Goal: Complete application form

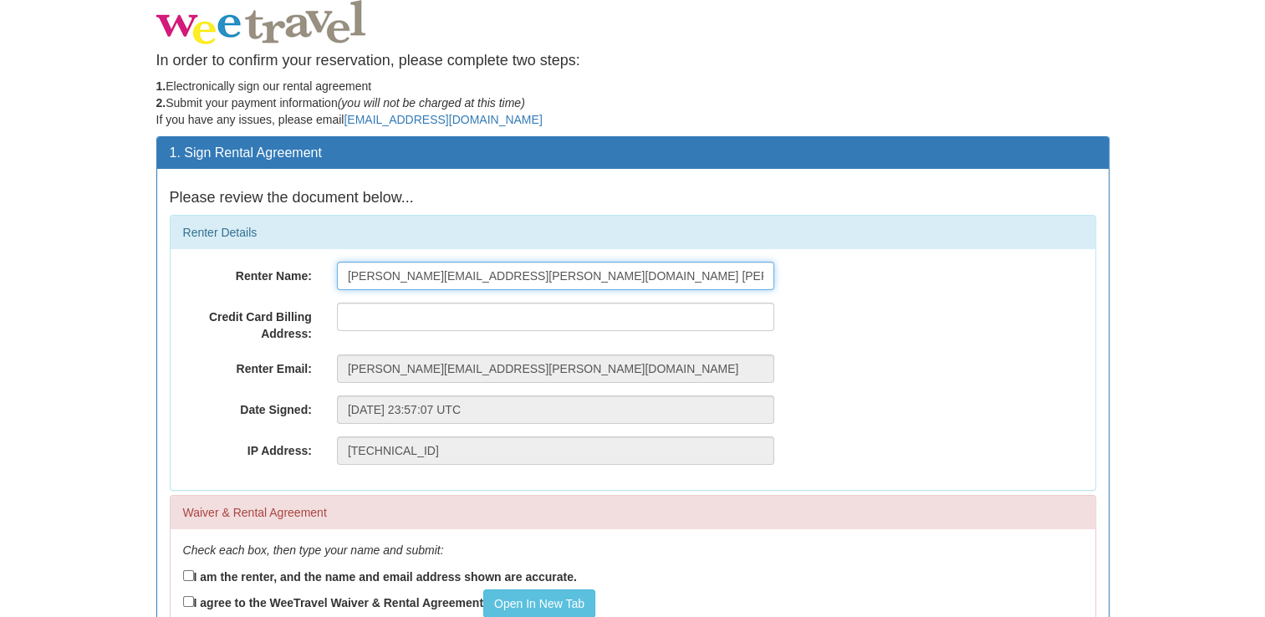
drag, startPoint x: 539, startPoint y: 270, endPoint x: 167, endPoint y: 264, distance: 371.4
click at [197, 264] on div "Renter Name: [PERSON_NAME][EMAIL_ADDRESS][PERSON_NAME][DOMAIN_NAME] [PERSON_NAM…" at bounding box center [633, 276] width 925 height 28
type input "[EMAIL_ADDRESS][PERSON_NAME][DOMAIN_NAME]"
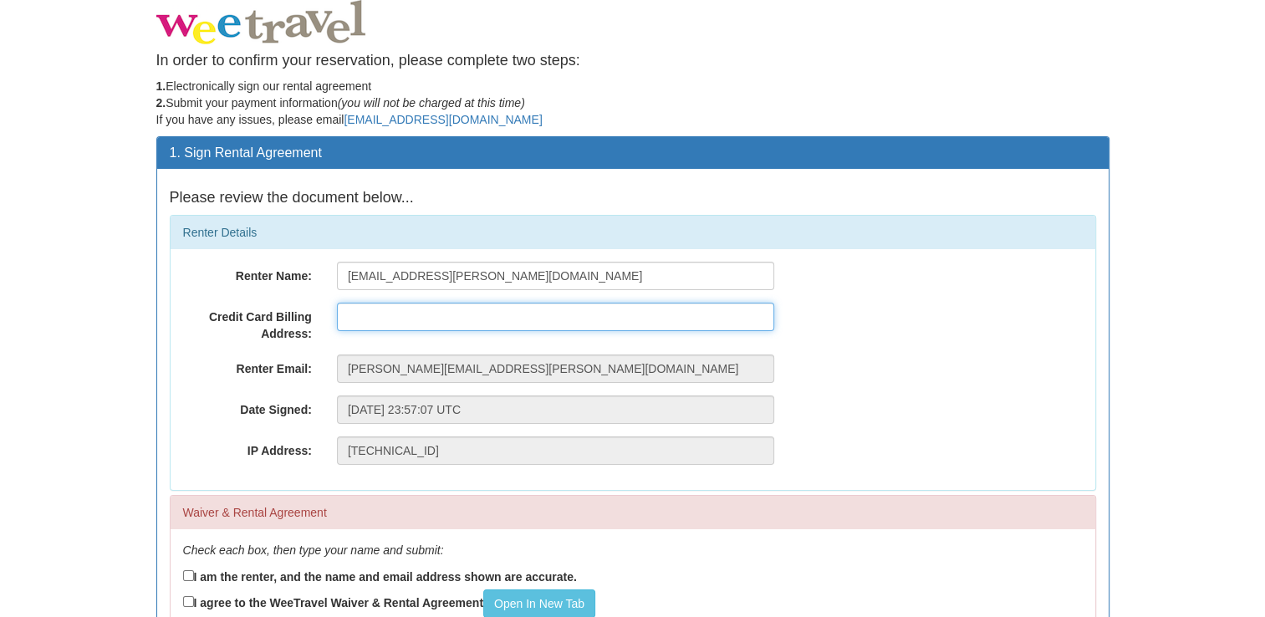
click at [366, 319] on input "text" at bounding box center [555, 317] width 437 height 28
type input "[STREET_ADDRESS]"
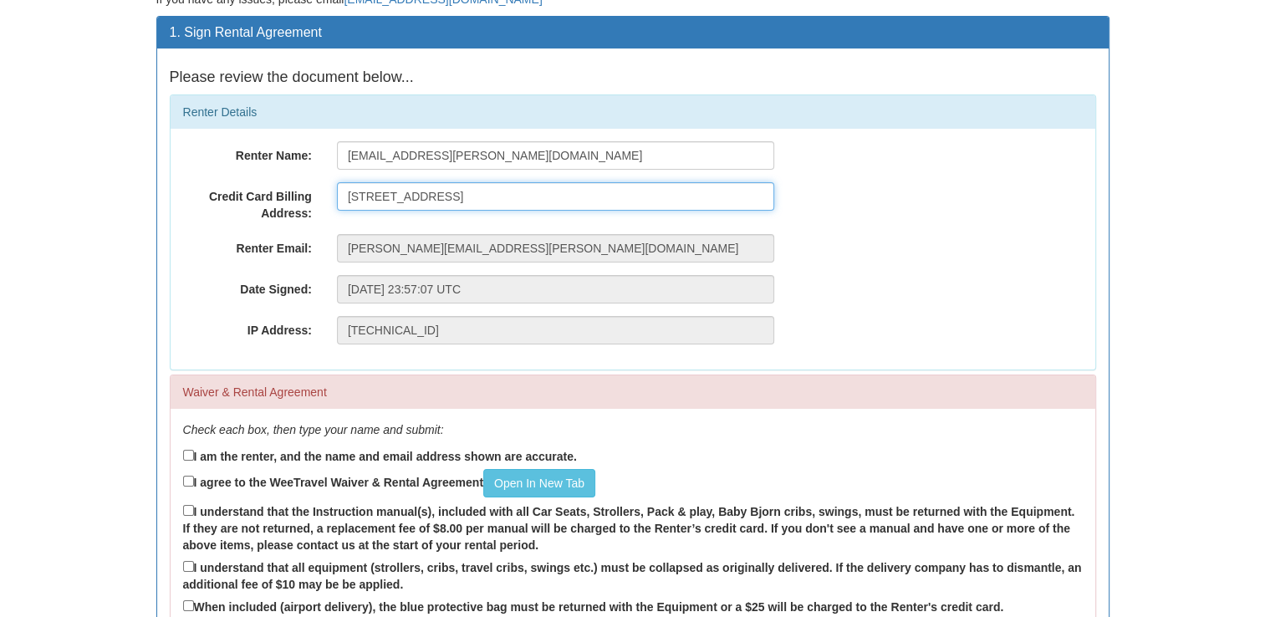
scroll to position [167, 0]
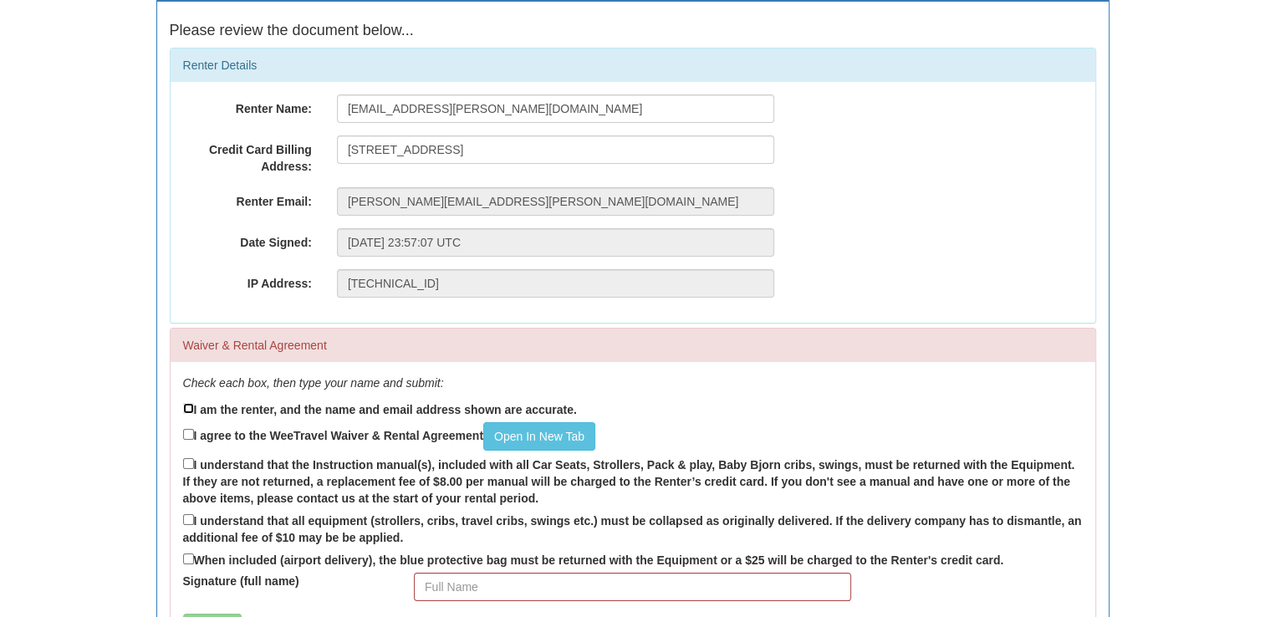
click at [186, 406] on input "I am the renter, and the name and email address shown are accurate." at bounding box center [188, 408] width 11 height 11
checkbox input "true"
click at [191, 433] on input "I agree to the WeeTravel Waiver & Rental Agreement Open In [GEOGRAPHIC_DATA]" at bounding box center [188, 434] width 11 height 11
checkbox input "true"
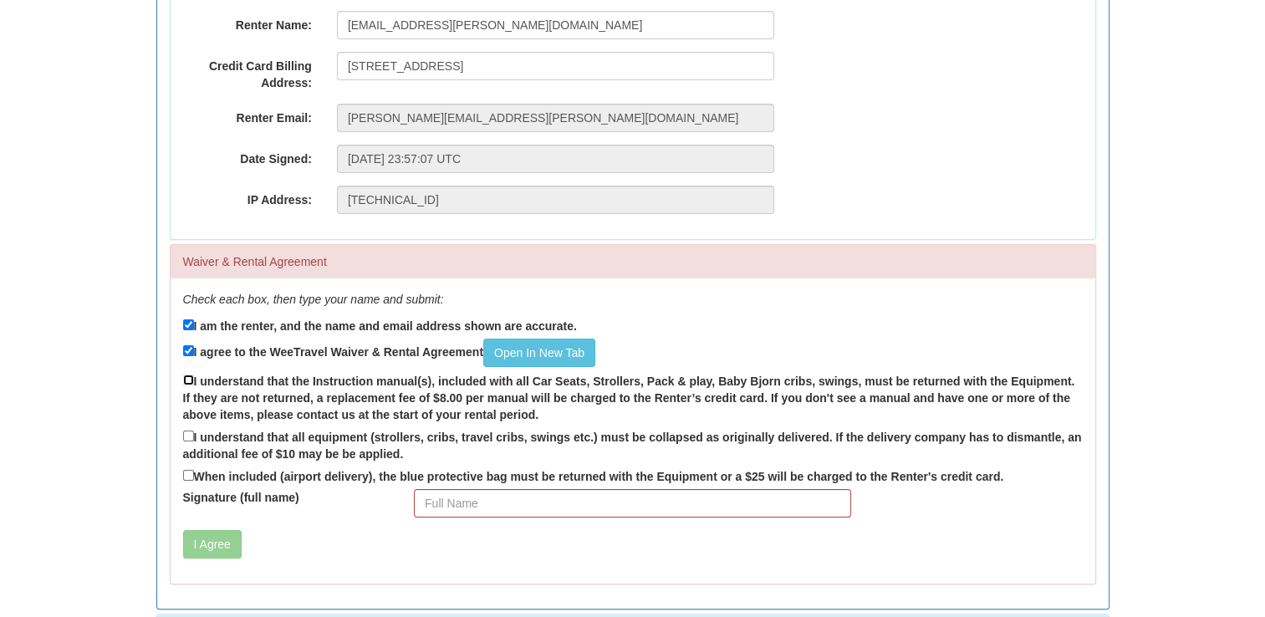
click at [187, 380] on input "I understand that the Instruction manual(s), included with all Car Seats, Strol…" at bounding box center [188, 380] width 11 height 11
checkbox input "true"
click at [188, 437] on input "I understand that all equipment (strollers, cribs, travel cribs, swings etc.) m…" at bounding box center [188, 436] width 11 height 11
checkbox input "true"
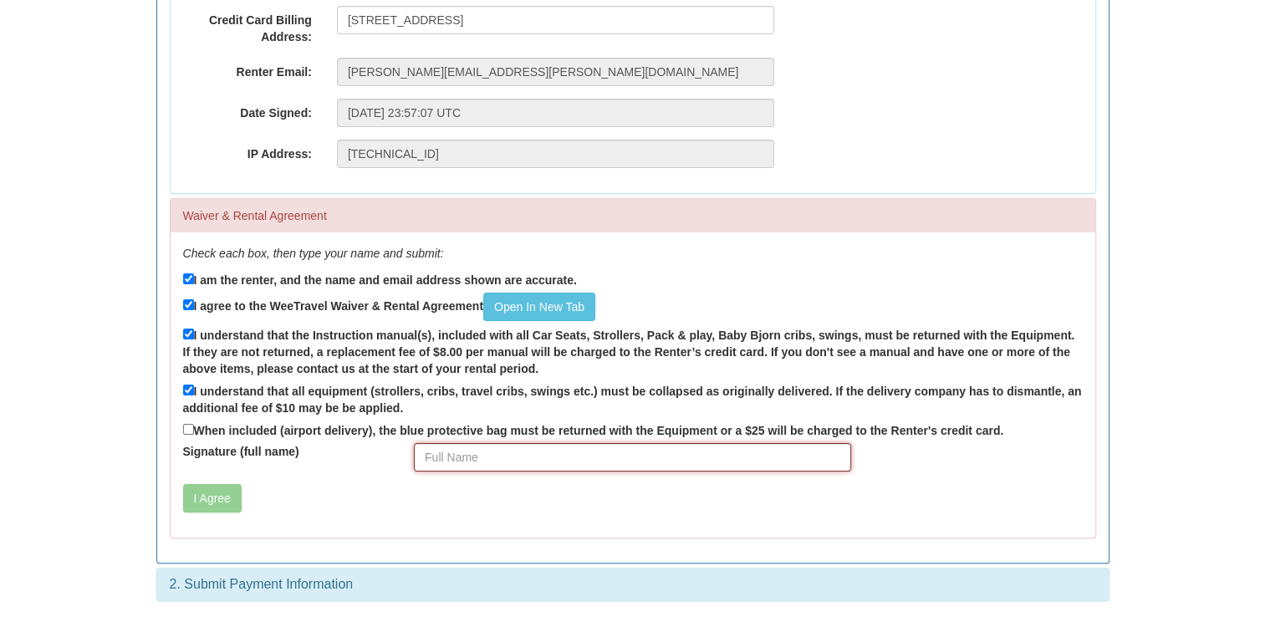
click at [432, 458] on input "Signature (full name)" at bounding box center [632, 457] width 437 height 28
type input "[PERSON_NAME] Devi [PERSON_NAME]"
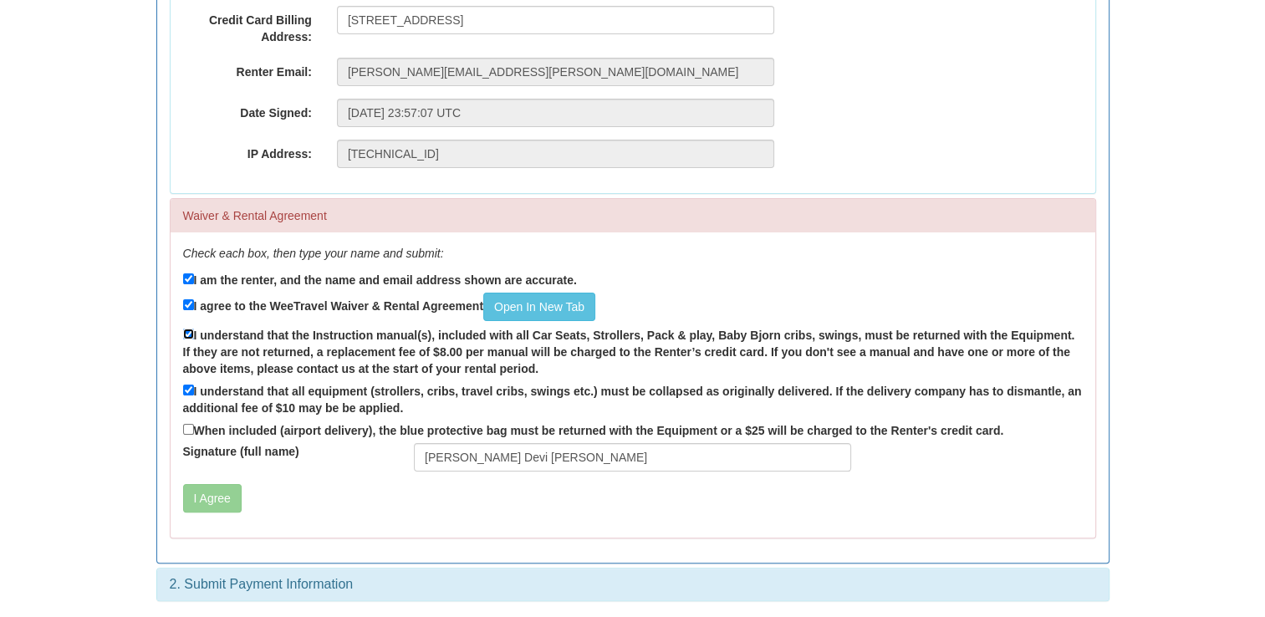
click at [187, 331] on input "I understand that the Instruction manual(s), included with all Car Seats, Strol…" at bounding box center [188, 334] width 11 height 11
click at [207, 499] on button "I Agree" at bounding box center [212, 498] width 59 height 28
click at [220, 501] on button "I Agree" at bounding box center [212, 498] width 59 height 28
click at [185, 333] on input "I understand that the Instruction manual(s), included with all Car Seats, Strol…" at bounding box center [188, 334] width 11 height 11
click at [188, 336] on input "I understand that the Instruction manual(s), included with all Car Seats, Strol…" at bounding box center [188, 334] width 11 height 11
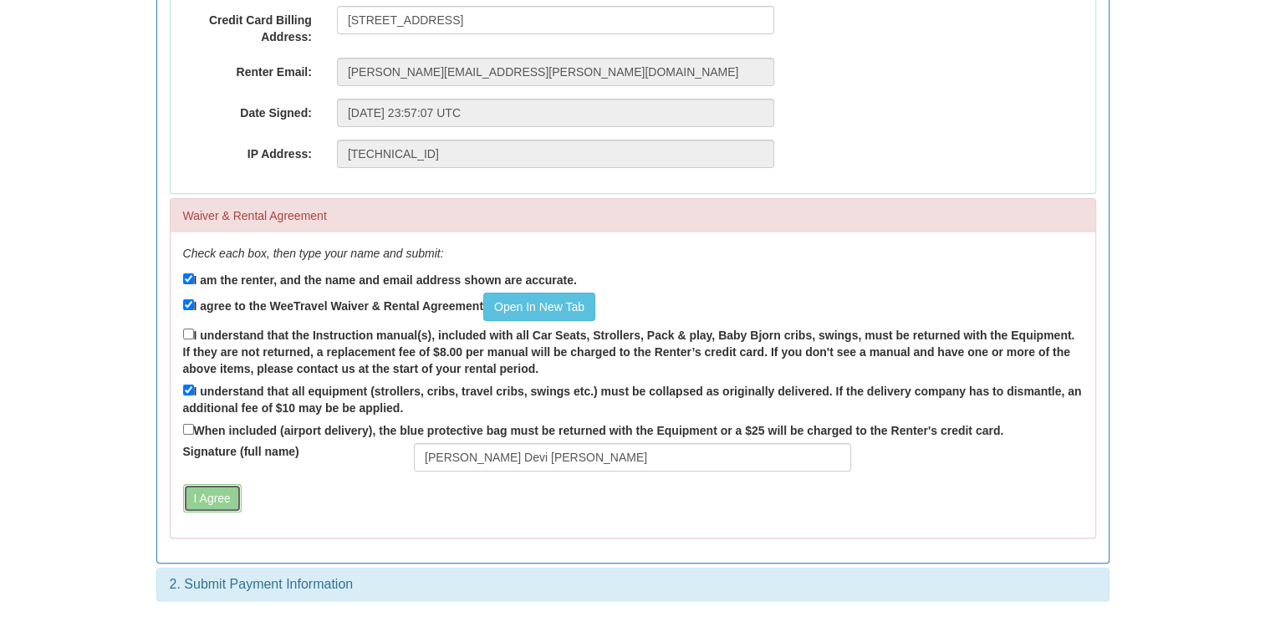
click at [201, 500] on button "I Agree" at bounding box center [212, 498] width 59 height 28
click at [186, 333] on input "I understand that the Instruction manual(s), included with all Car Seats, Strol…" at bounding box center [188, 334] width 11 height 11
checkbox input "true"
click at [221, 498] on button "I Agree" at bounding box center [212, 498] width 59 height 28
click at [211, 499] on button "I Agree" at bounding box center [212, 498] width 59 height 28
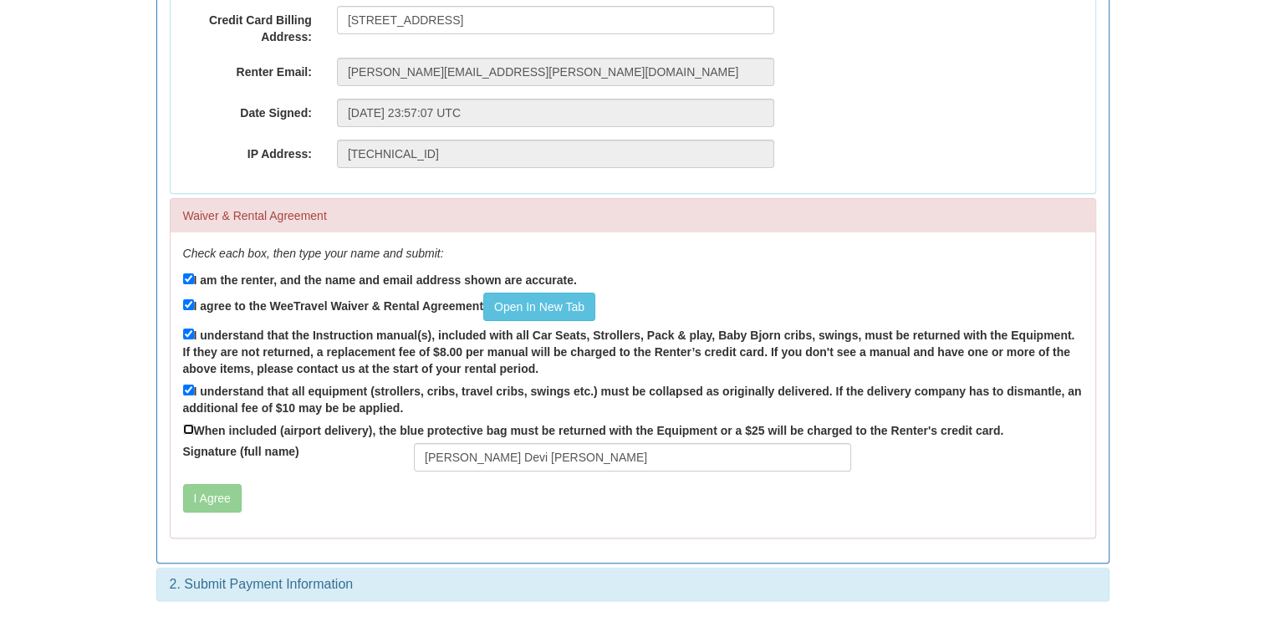
click at [188, 429] on input "When included (airport delivery), the blue protective bag must be returned with…" at bounding box center [188, 429] width 11 height 11
checkbox input "true"
click at [207, 500] on button "I Agree" at bounding box center [212, 498] width 59 height 28
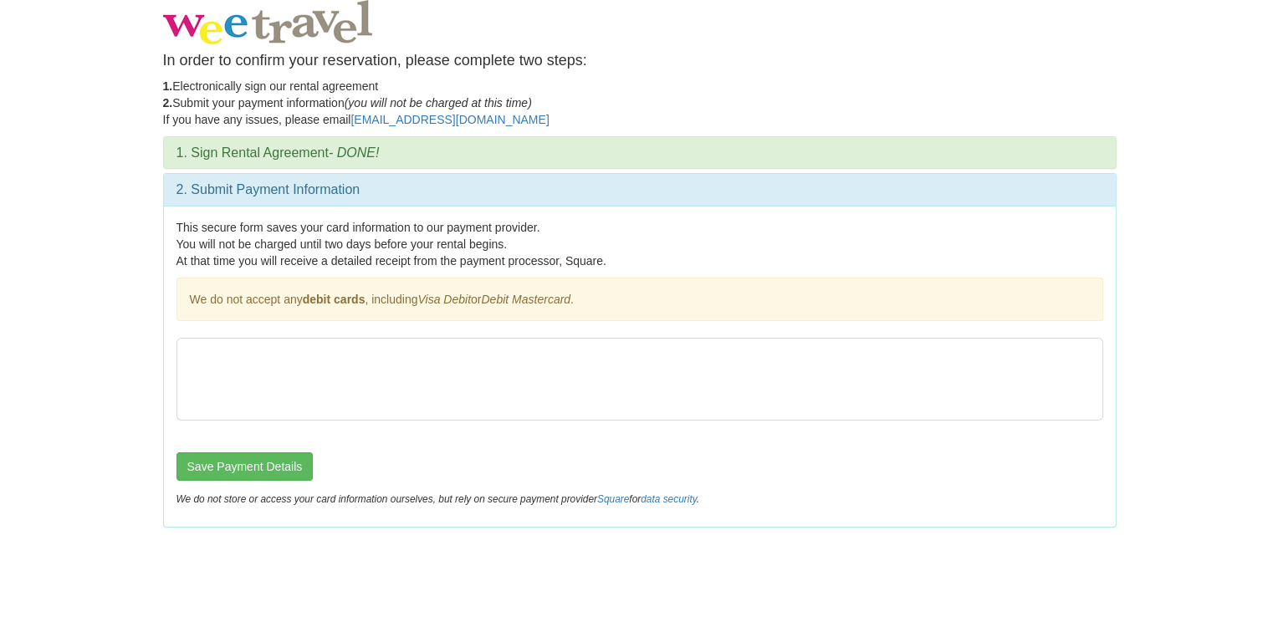
scroll to position [0, 0]
click at [235, 462] on button "Save Payment Details" at bounding box center [244, 466] width 137 height 28
